Goal: Check status: Check status

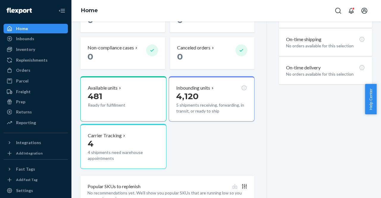
scroll to position [186, 0]
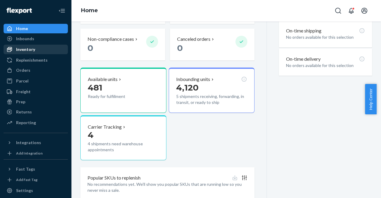
click at [42, 52] on div "Inventory" at bounding box center [35, 49] width 63 height 8
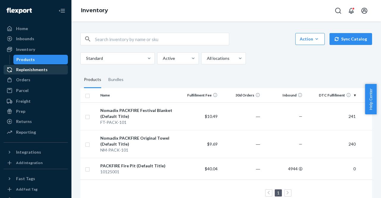
click at [30, 70] on div "Replenishments" at bounding box center [32, 70] width 32 height 6
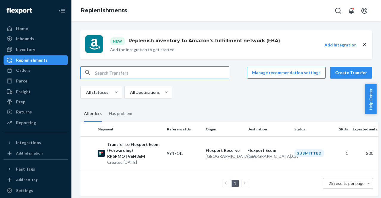
scroll to position [8, 0]
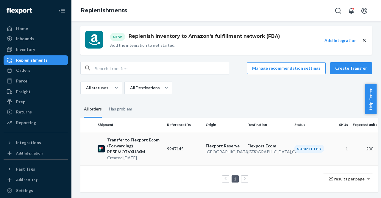
click at [133, 149] on p "Transfer to Flexport Ecom (Forwarding) RP5PMOTV6H36M" at bounding box center [134, 146] width 55 height 18
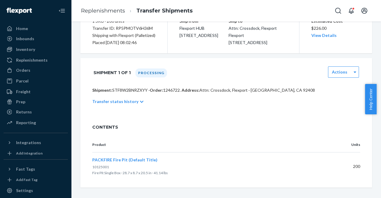
scroll to position [65, 0]
click at [137, 109] on div "Transfer status history" at bounding box center [226, 101] width 268 height 17
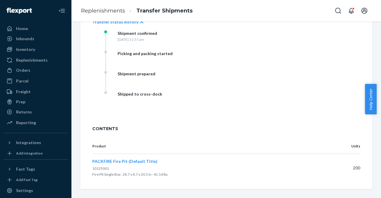
scroll to position [156, 0]
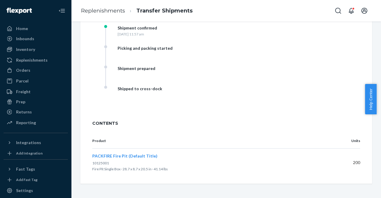
click at [112, 158] on span "PACKFIRE Fire Pit (Default Title)" at bounding box center [124, 155] width 65 height 5
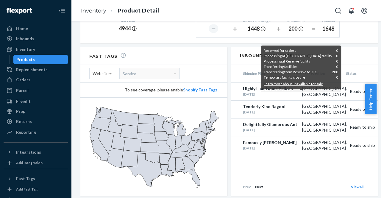
scroll to position [338, 0]
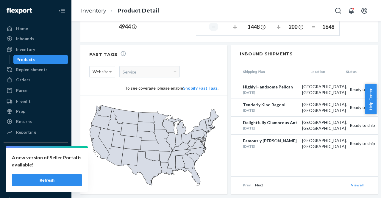
click at [150, 45] on header "Fast Tags" at bounding box center [153, 54] width 147 height 18
click at [58, 183] on button "Refresh" at bounding box center [47, 180] width 70 height 12
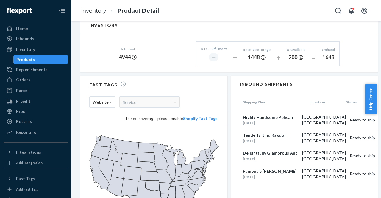
scroll to position [308, 0]
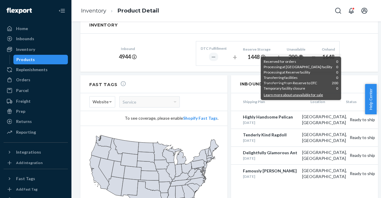
click at [300, 55] on icon at bounding box center [300, 57] width 5 height 5
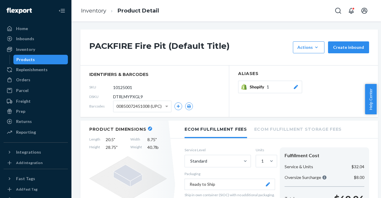
scroll to position [0, 0]
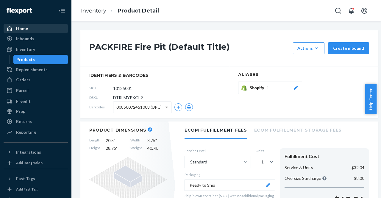
click at [23, 28] on div "Home" at bounding box center [22, 29] width 12 height 6
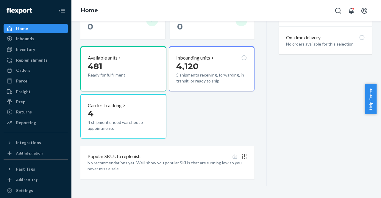
scroll to position [207, 0]
